Goal: Check status

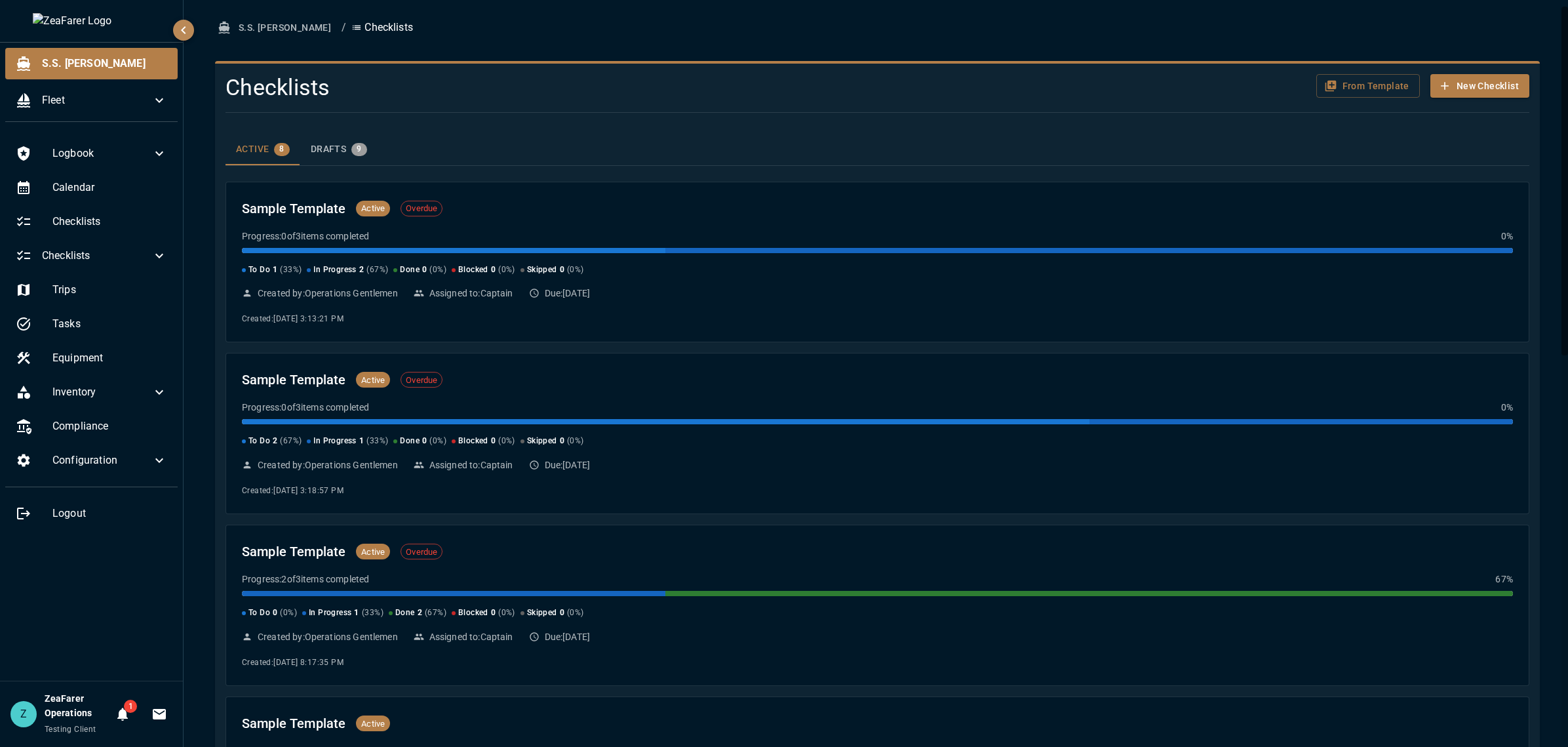
drag, startPoint x: 102, startPoint y: 631, endPoint x: 109, endPoint y: 667, distance: 36.7
click at [102, 631] on div "Logbook Calendar Checklists Checklists Trips Tasks Equipment Inventory Complian…" at bounding box center [92, 406] width 183 height 548
click at [127, 716] on icon "Notifications" at bounding box center [123, 714] width 16 height 16
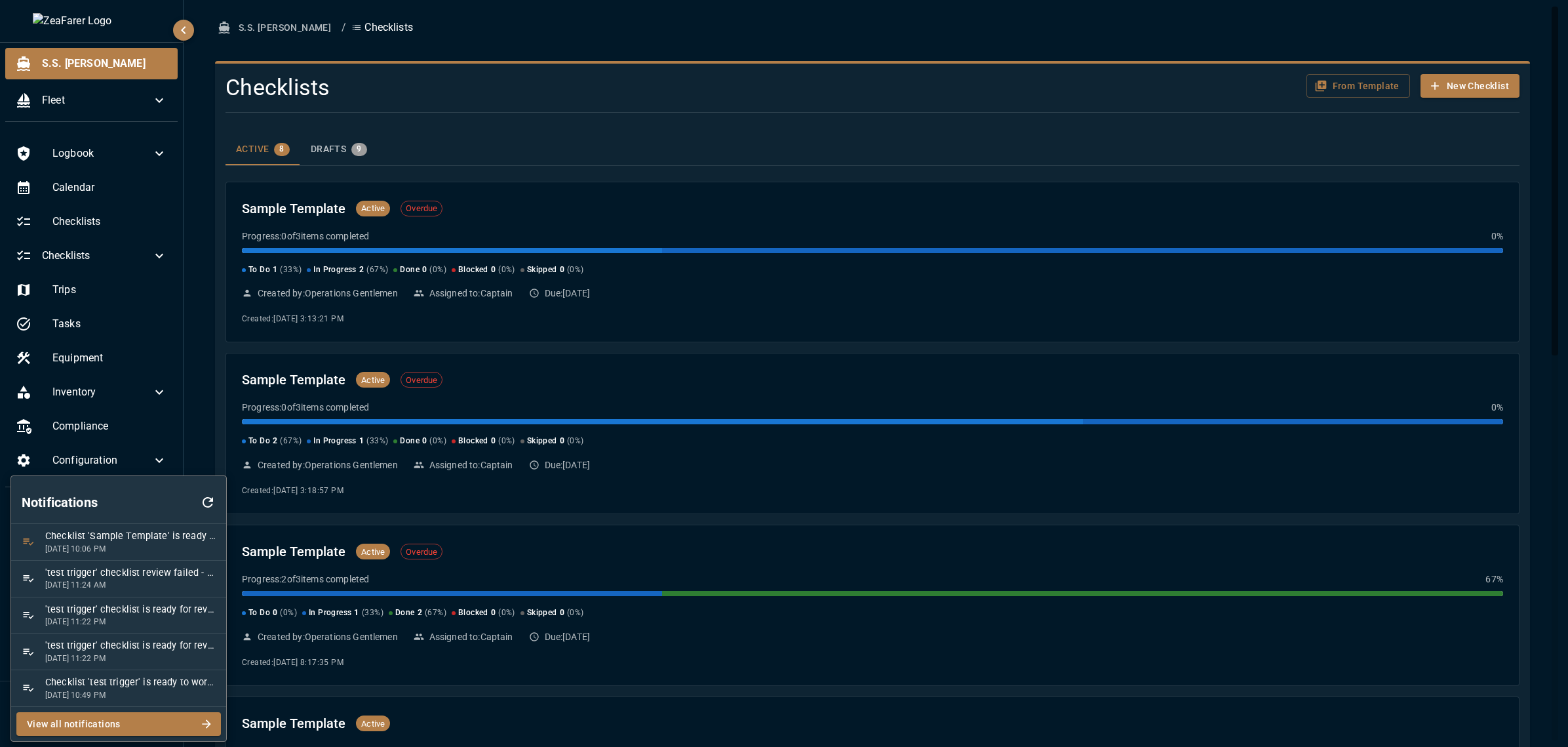
click at [209, 490] on button "button" at bounding box center [208, 502] width 36 height 42
click at [186, 447] on div at bounding box center [784, 373] width 1568 height 747
